Goal: Find specific fact: Find specific fact

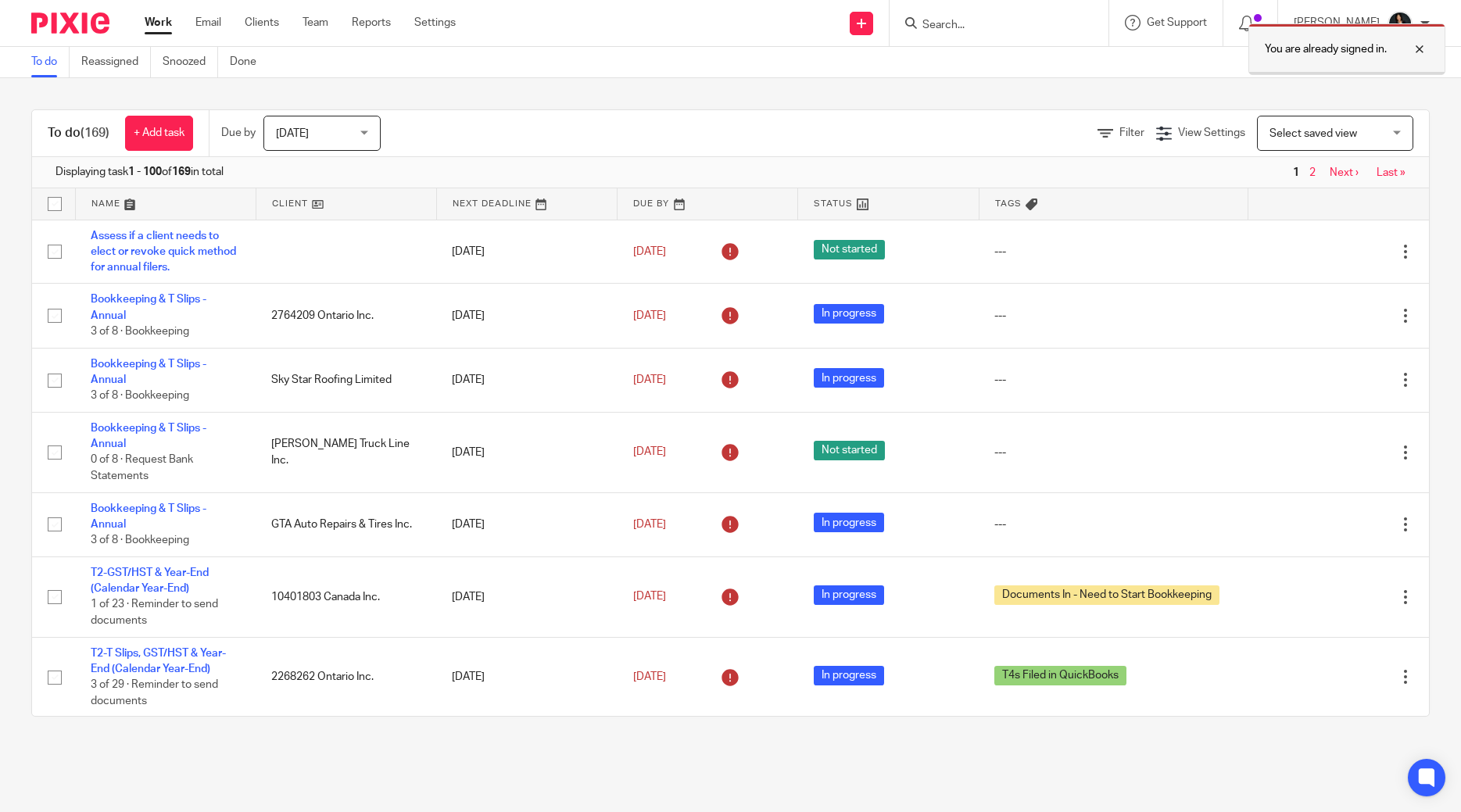
click at [1424, 54] on div at bounding box center [1407, 49] width 42 height 19
click at [958, 30] on input "Search" at bounding box center [991, 26] width 141 height 14
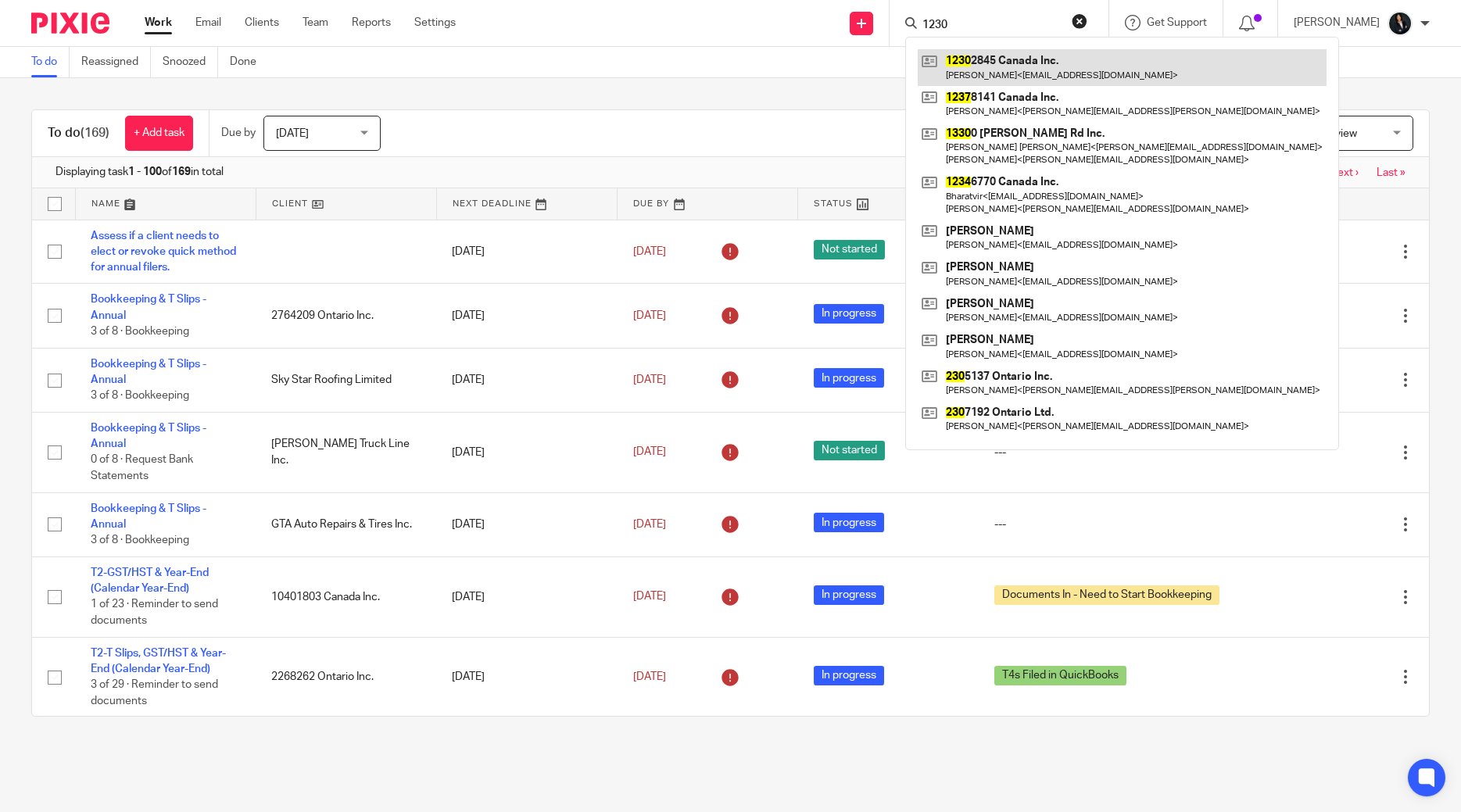
type input "1230"
click at [1000, 63] on link at bounding box center [1122, 68] width 409 height 36
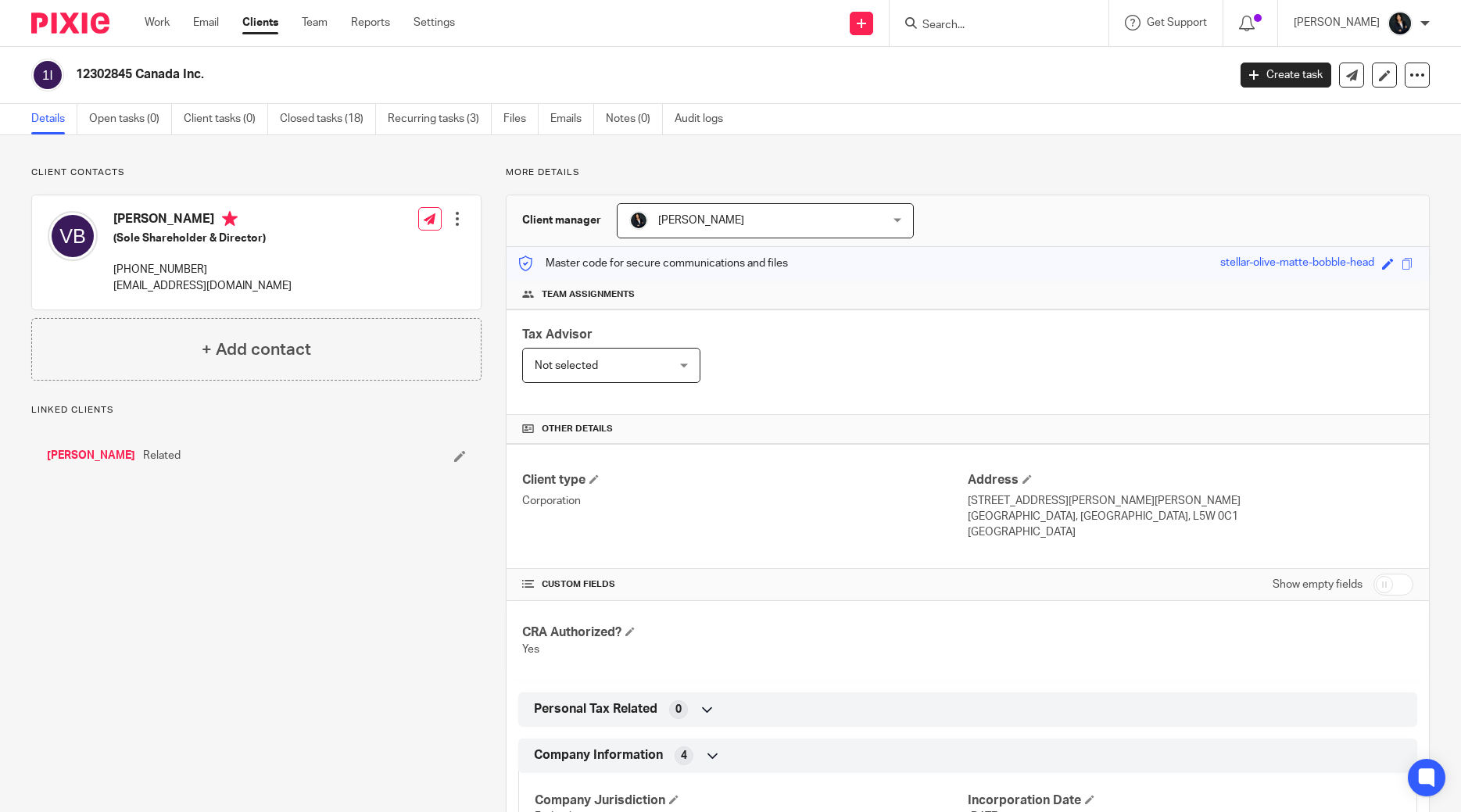
scroll to position [300, 0]
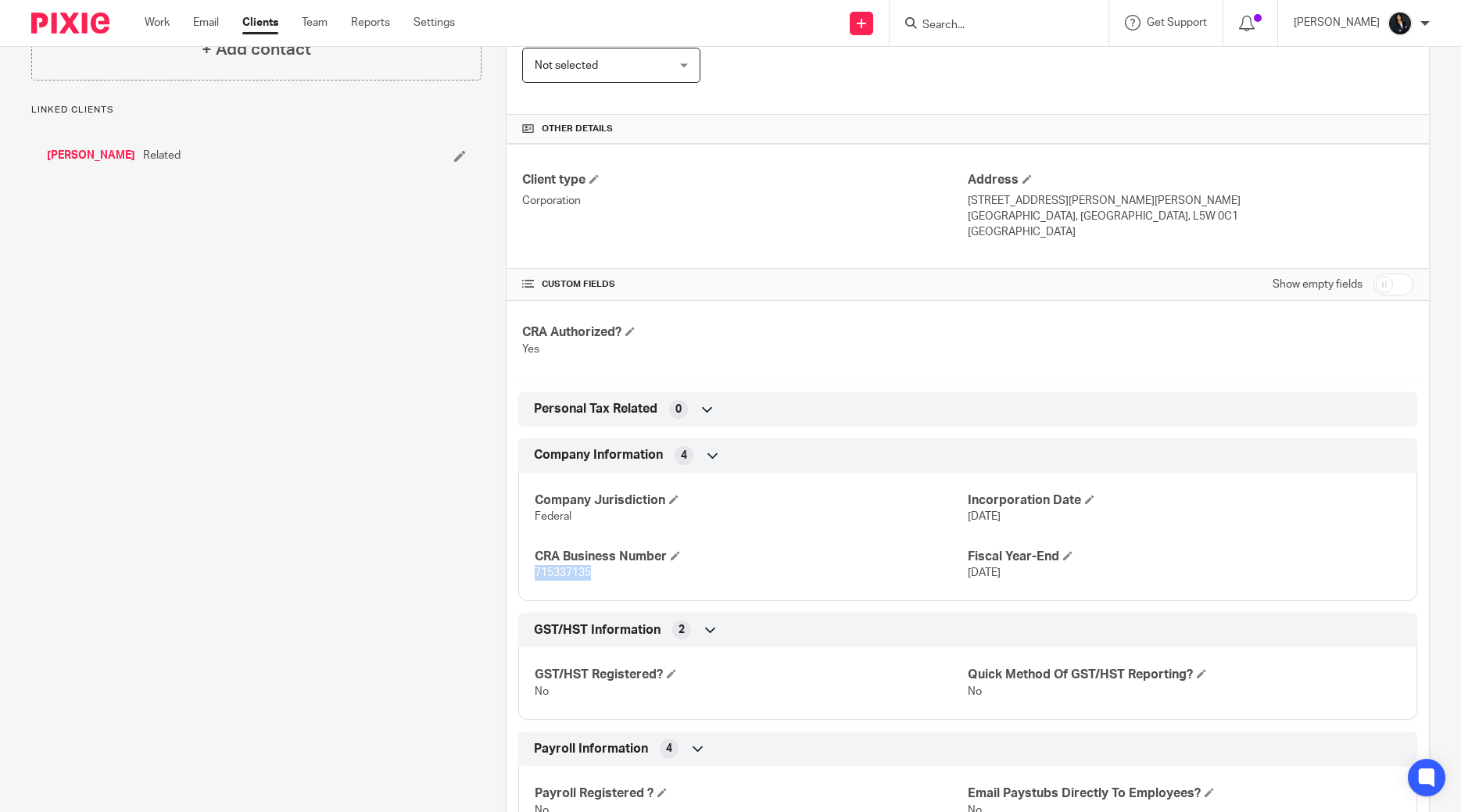
drag, startPoint x: 535, startPoint y: 570, endPoint x: 573, endPoint y: 572, distance: 38.1
click at [620, 572] on p "715337135" at bounding box center [752, 572] width 433 height 16
copy span "715337135"
click at [983, 22] on input "Search" at bounding box center [991, 26] width 141 height 14
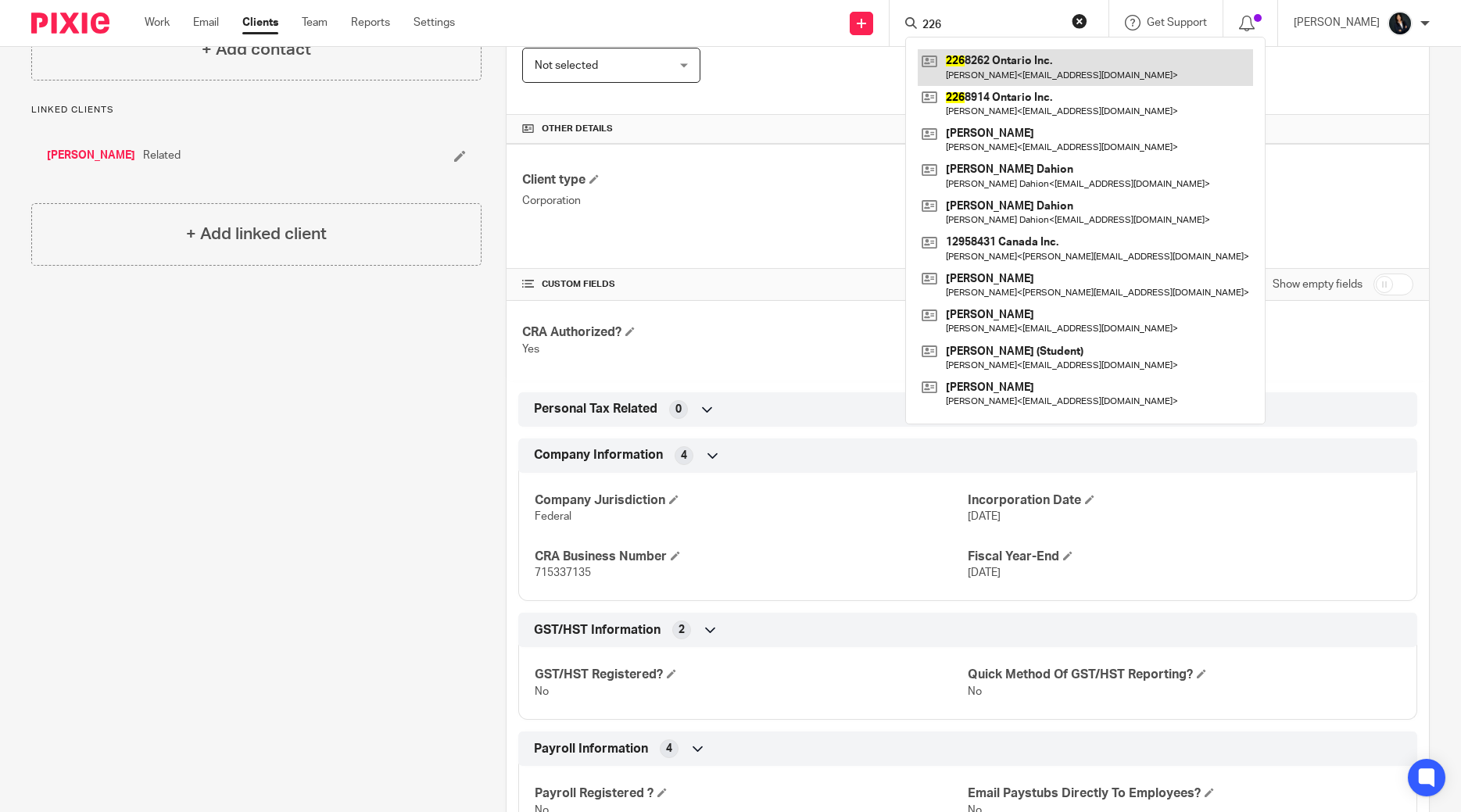
type input "226"
click at [988, 72] on link at bounding box center [1085, 68] width 335 height 36
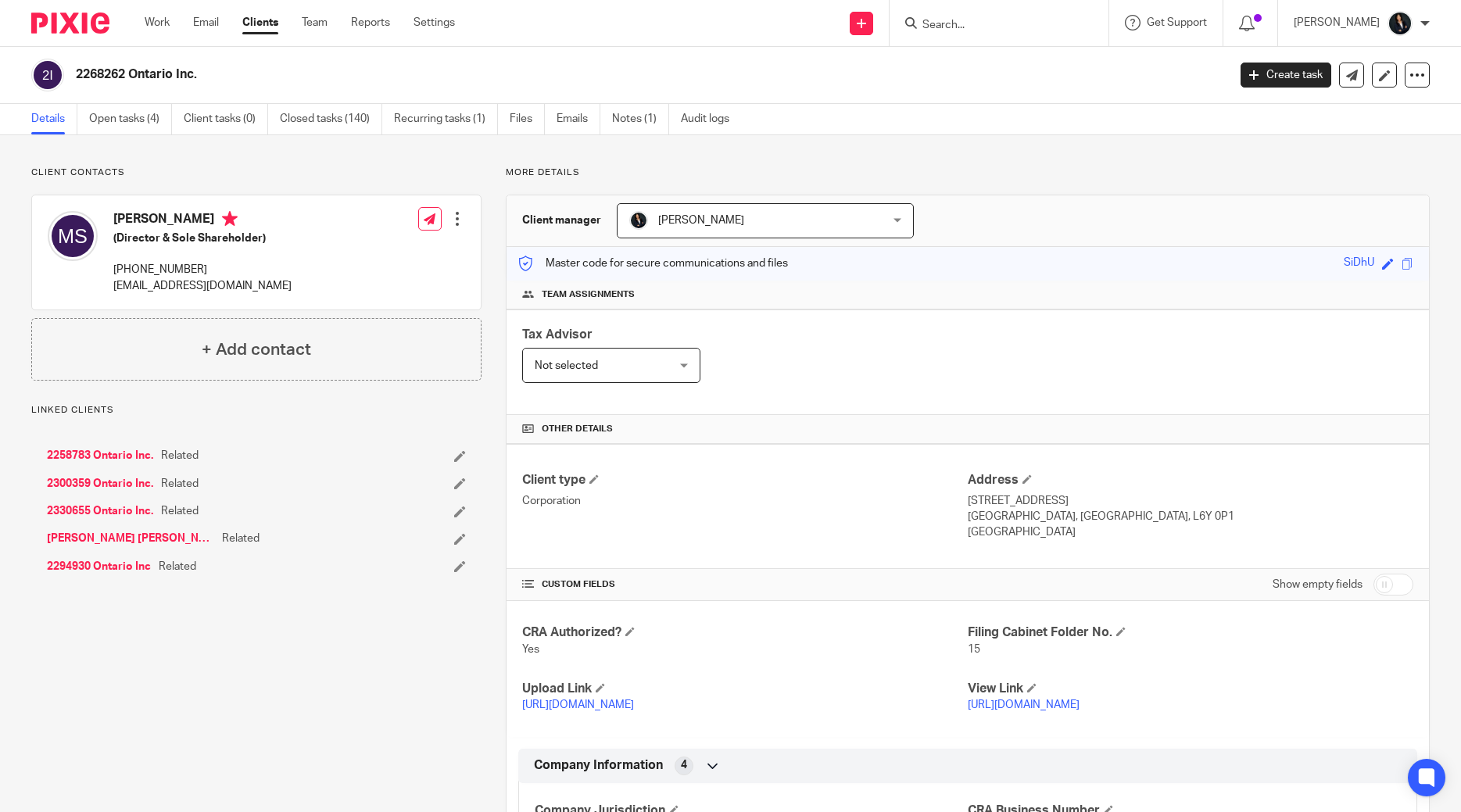
scroll to position [375, 0]
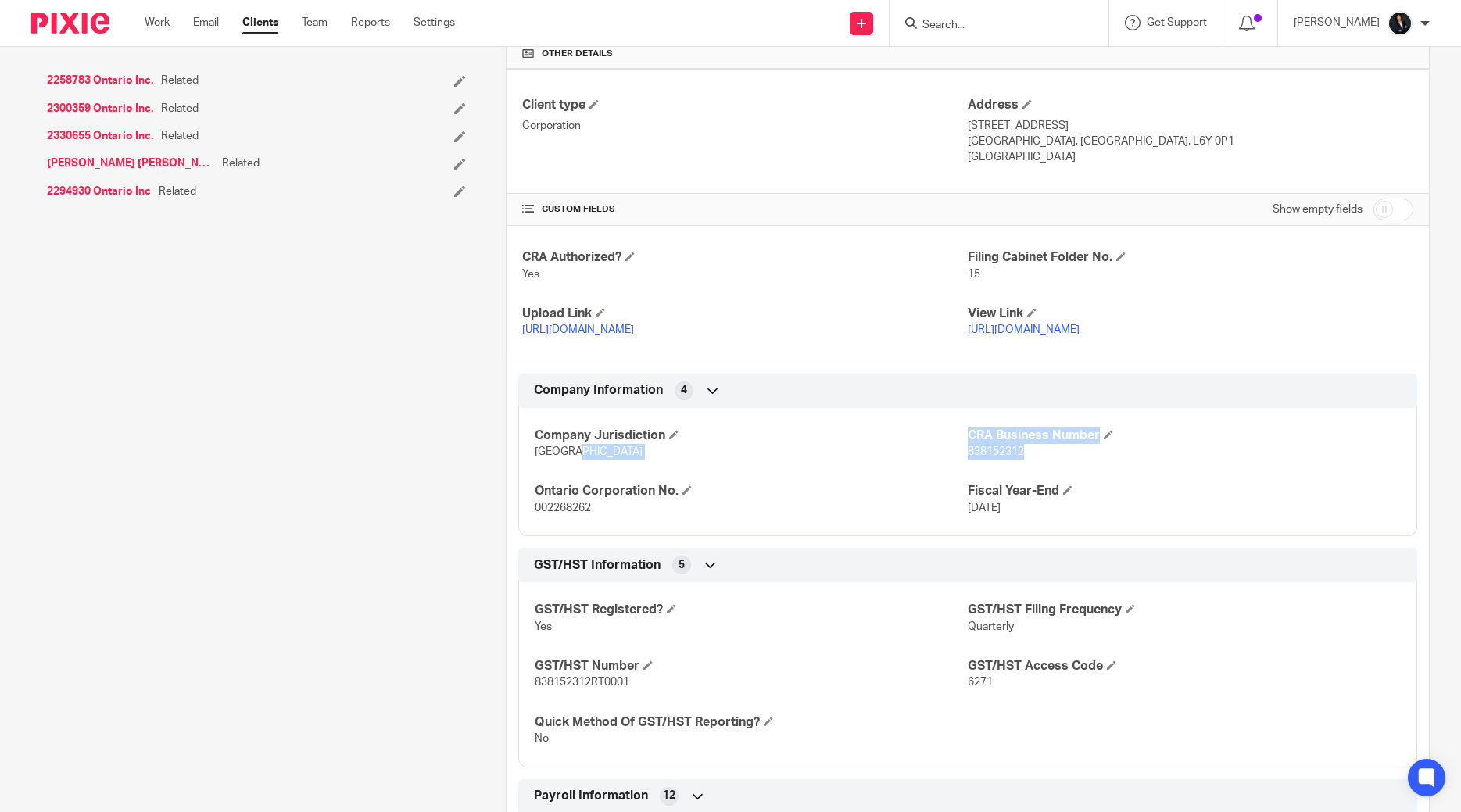
drag, startPoint x: 967, startPoint y: 452, endPoint x: 984, endPoint y: 450, distance: 17.1
click at [1058, 451] on div "Company Jurisdiction Ontario CRA Business Number 838152312 Ontario Corporation …" at bounding box center [967, 466] width 899 height 141
click at [984, 450] on span "838152312" at bounding box center [995, 451] width 56 height 11
drag, startPoint x: 968, startPoint y: 450, endPoint x: 1005, endPoint y: 450, distance: 37.0
click at [1047, 450] on p "838152312" at bounding box center [1184, 451] width 433 height 16
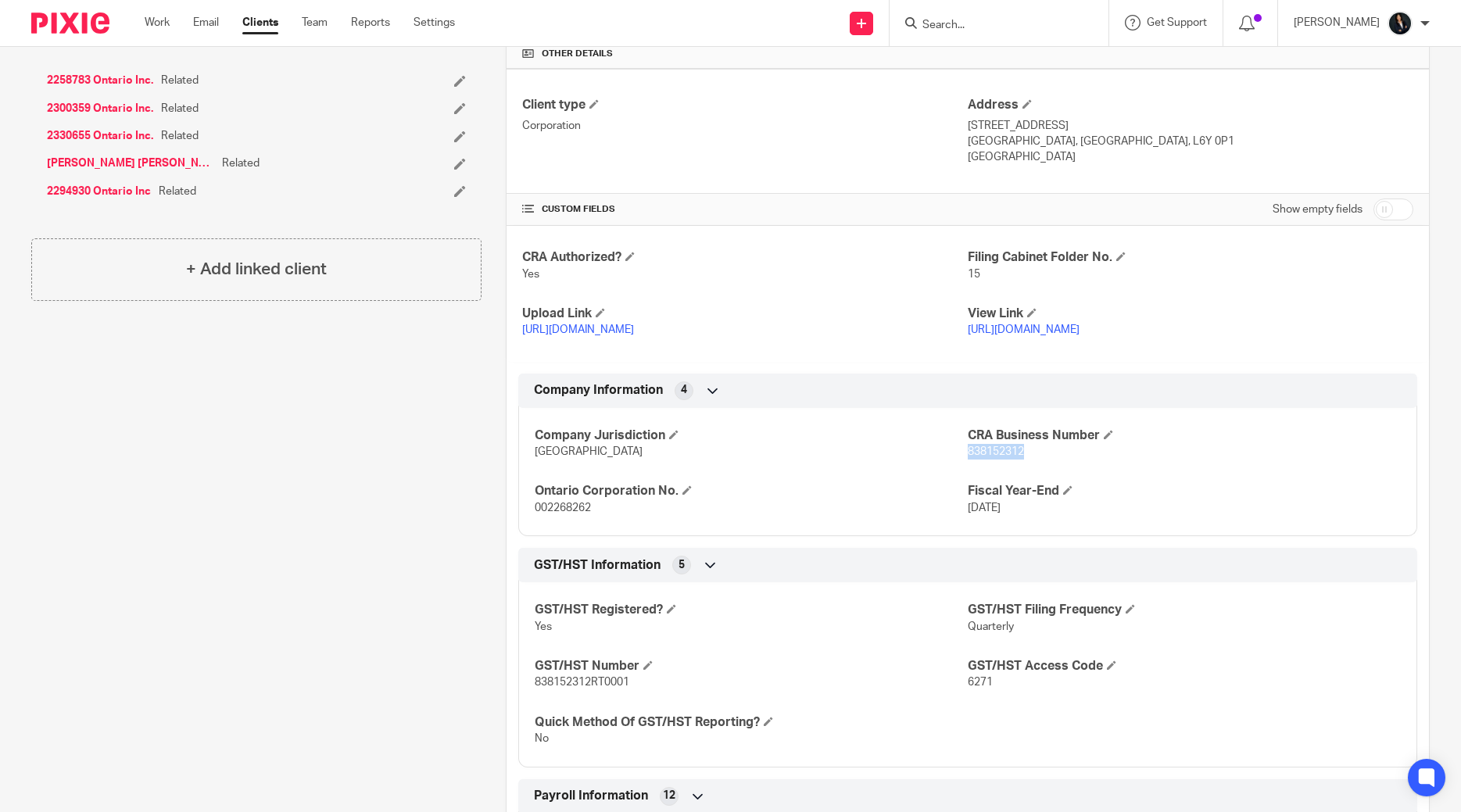
copy span "838152312"
click at [992, 19] on input "Search" at bounding box center [991, 26] width 141 height 14
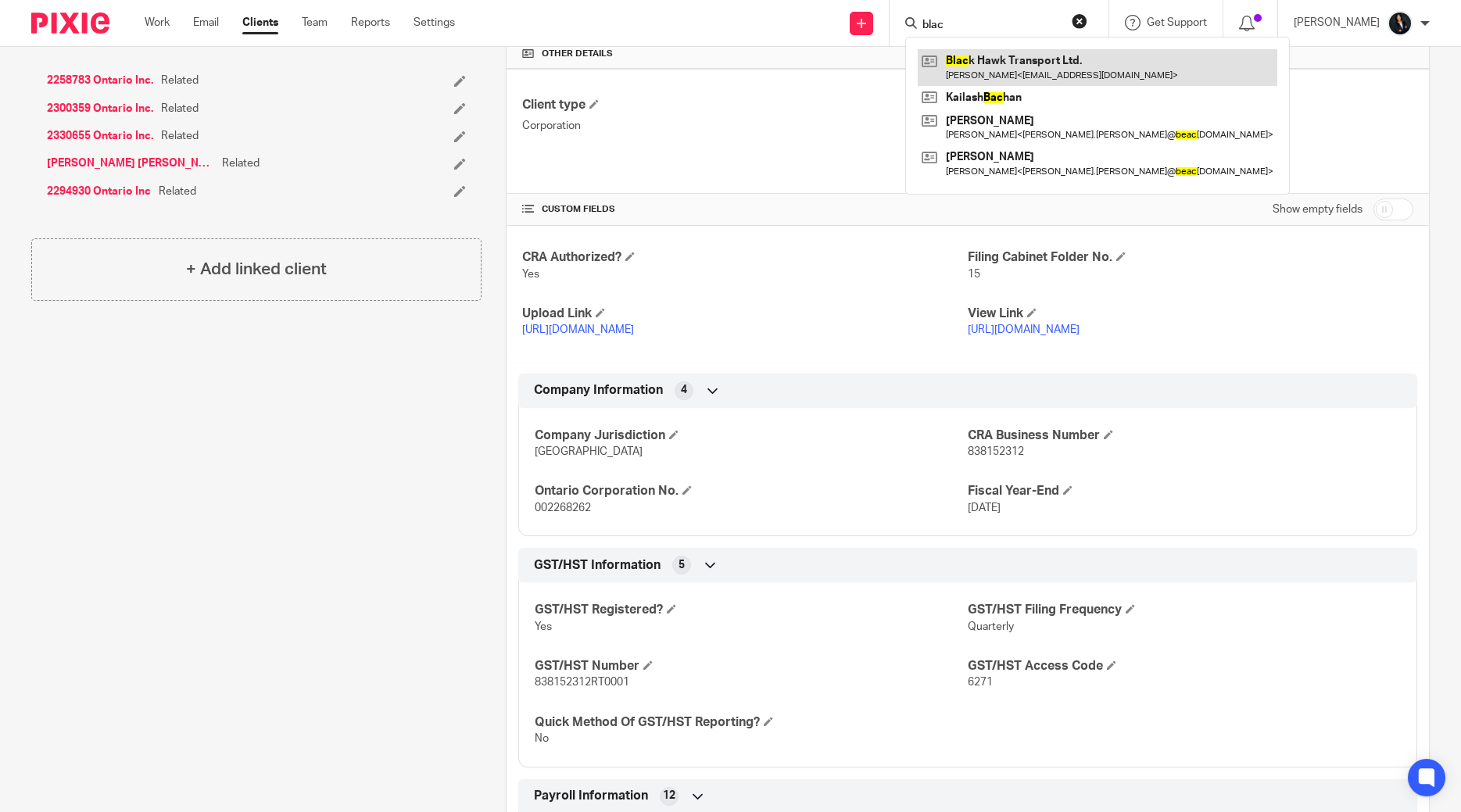
type input "blac"
click at [983, 66] on link at bounding box center [1098, 68] width 359 height 36
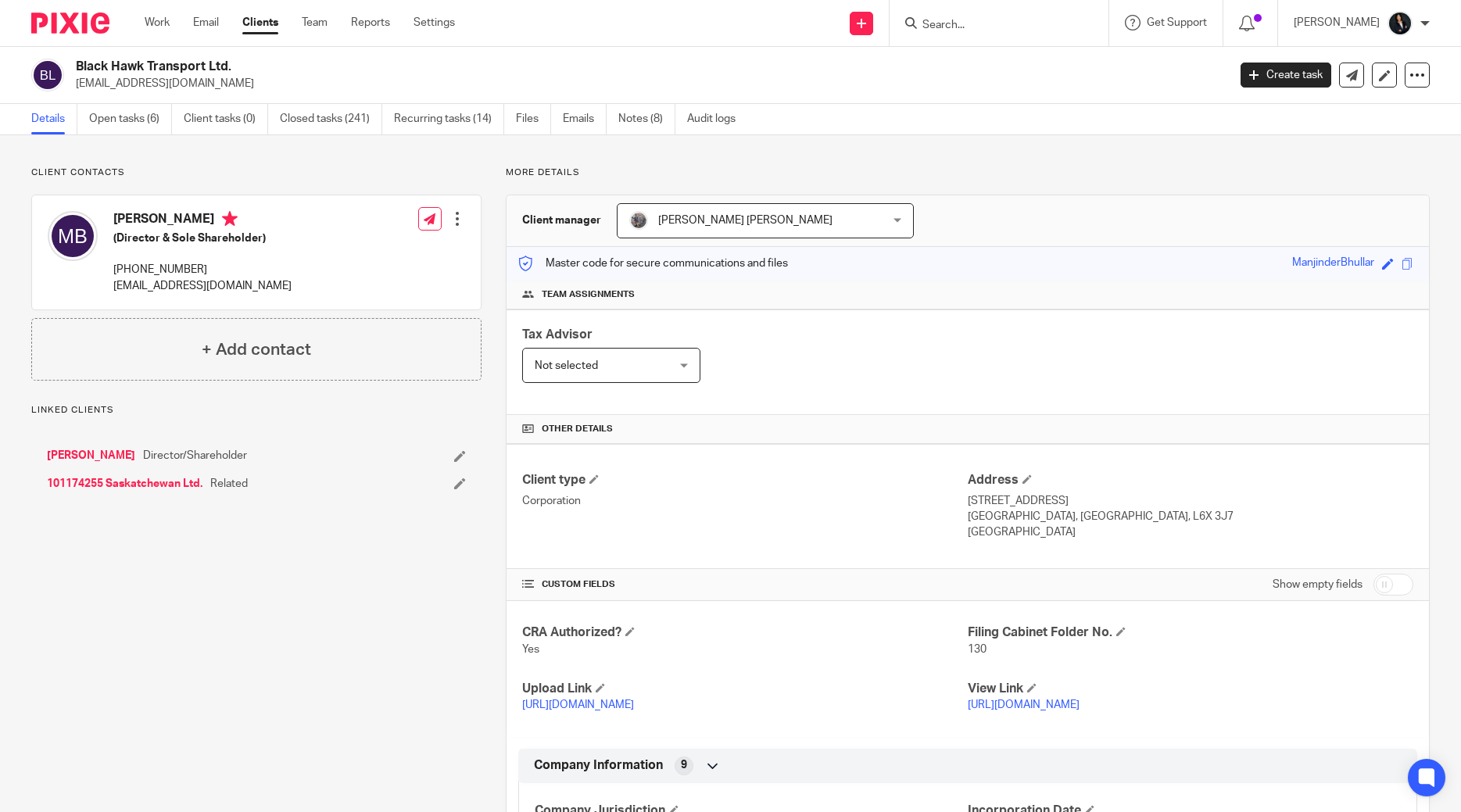
scroll to position [225, 0]
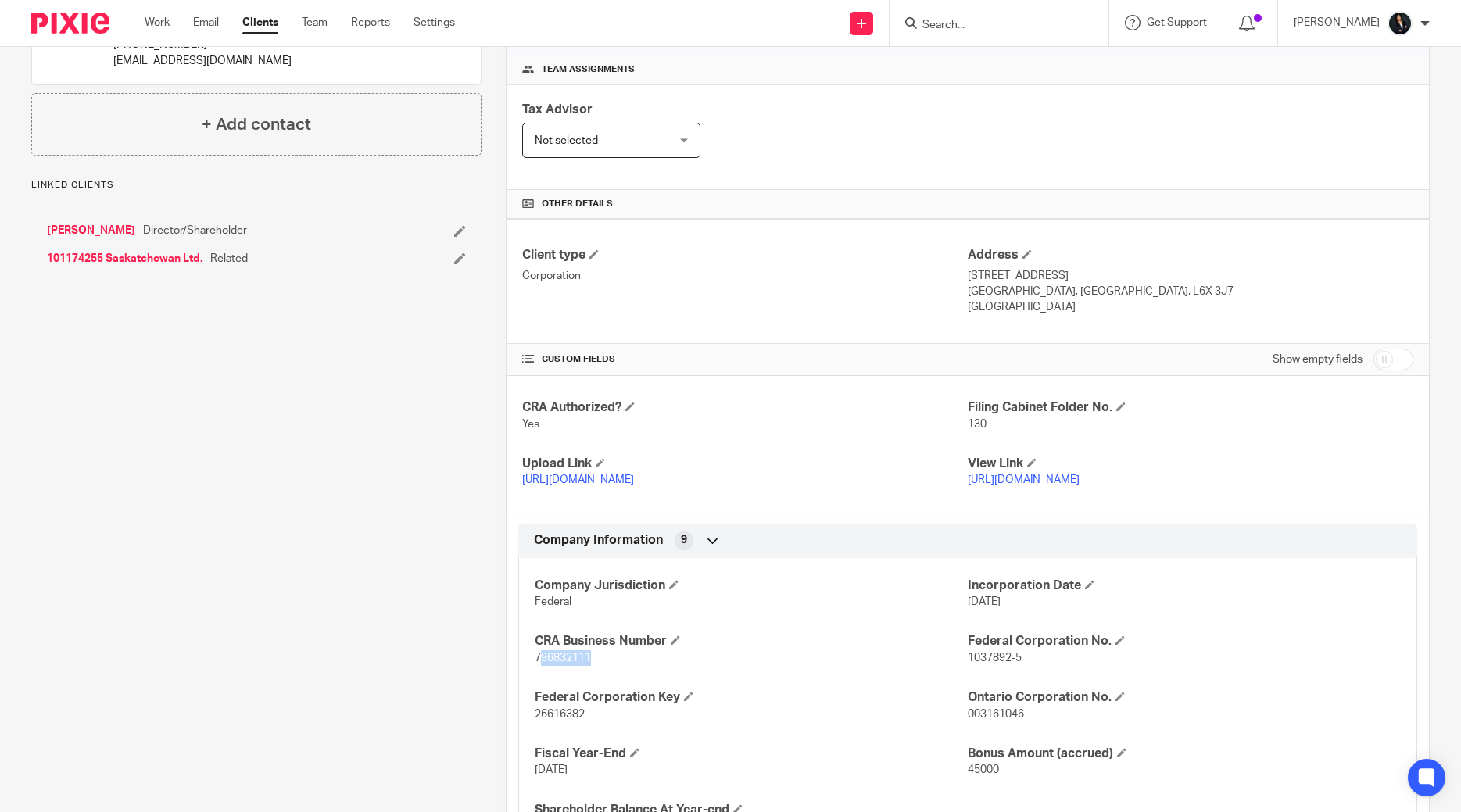
drag, startPoint x: 538, startPoint y: 658, endPoint x: 617, endPoint y: 655, distance: 79.1
click at [617, 655] on p "796832111" at bounding box center [752, 657] width 433 height 16
drag, startPoint x: 536, startPoint y: 652, endPoint x: 610, endPoint y: 656, distance: 74.1
click at [610, 656] on p "796832111" at bounding box center [752, 657] width 433 height 16
copy span "796832111"
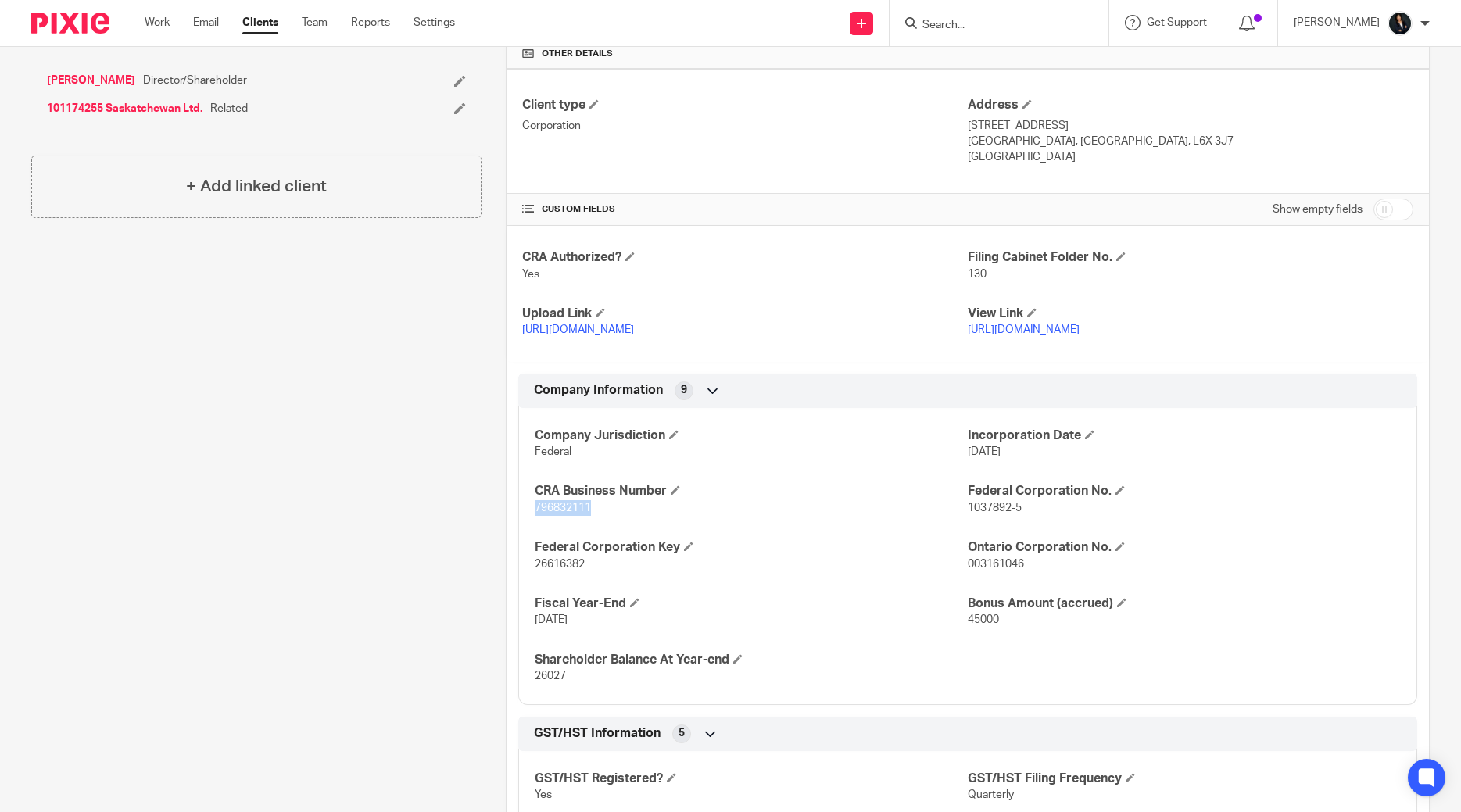
scroll to position [0, 0]
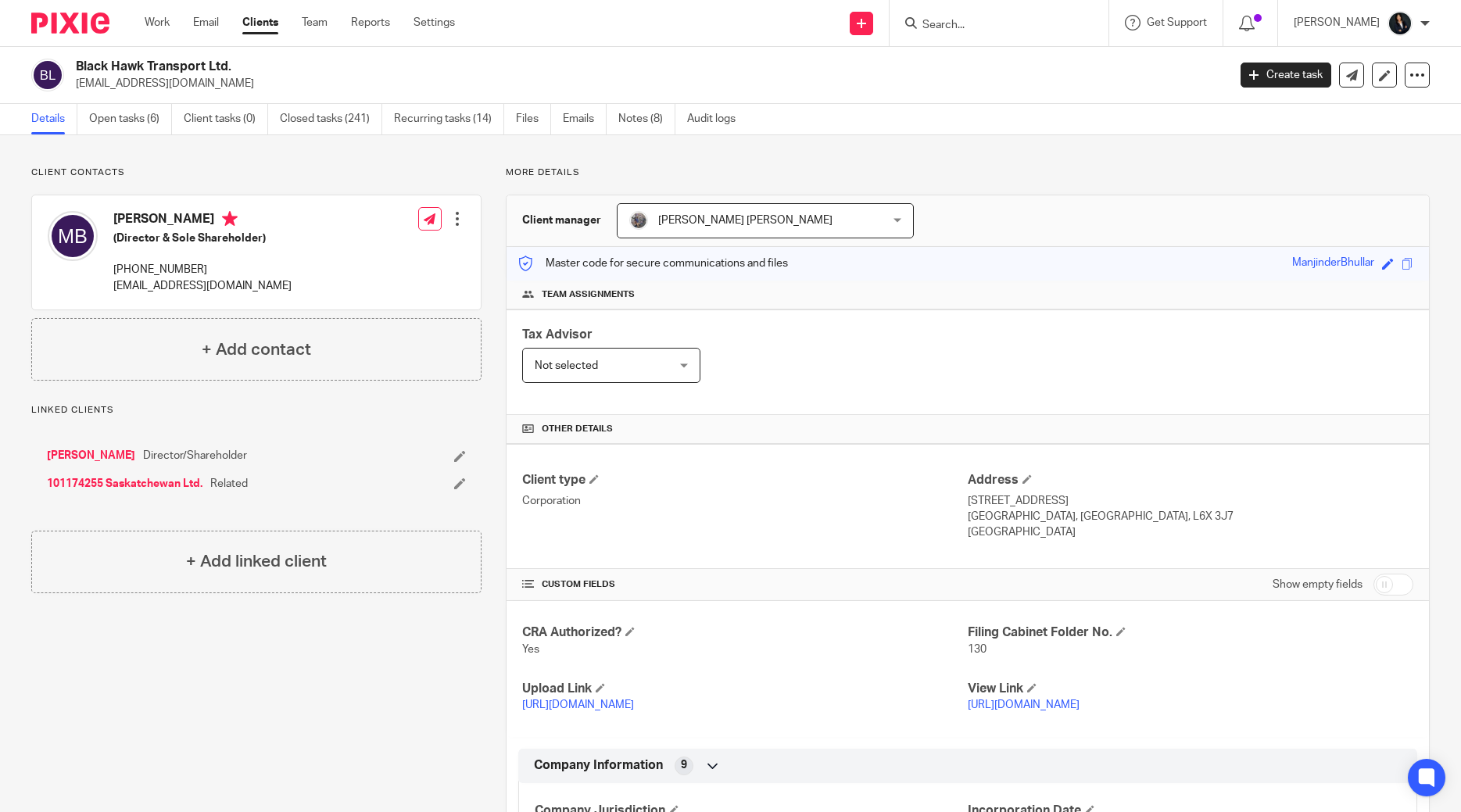
click at [967, 24] on input "Search" at bounding box center [991, 26] width 141 height 14
type input "hog"
click at [1006, 65] on link at bounding box center [1014, 61] width 194 height 23
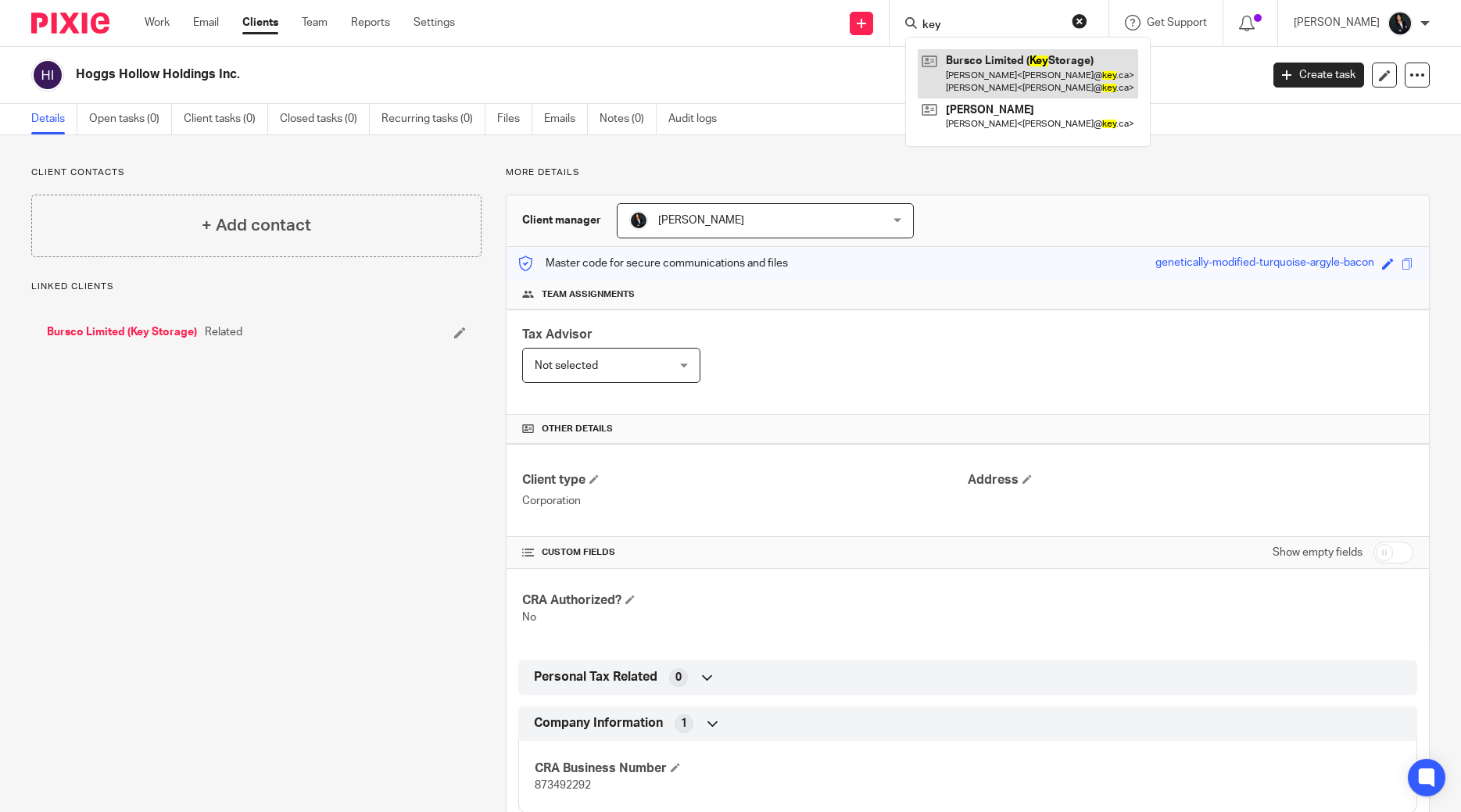
type input "key"
click at [1054, 82] on link at bounding box center [1028, 73] width 221 height 49
